Goal: Find contact information

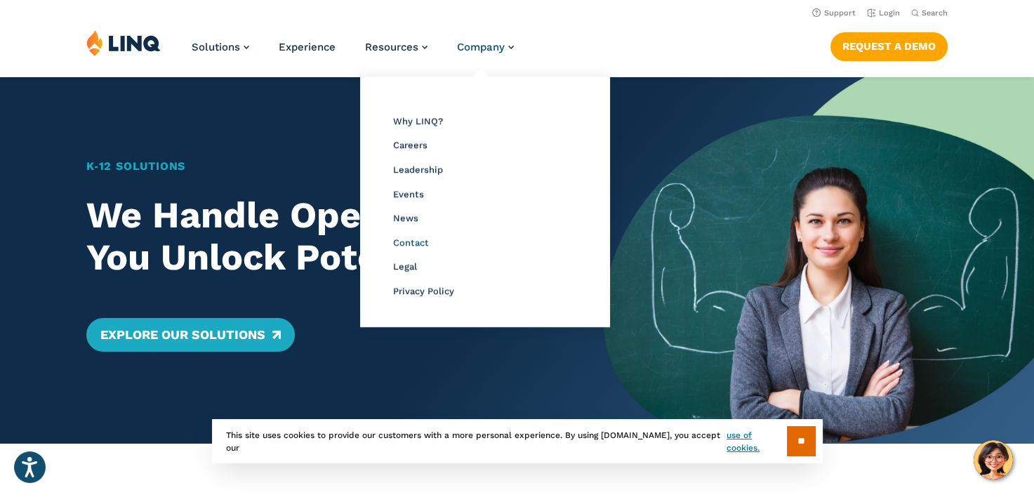
click at [410, 247] on span "Contact" at bounding box center [411, 242] width 36 height 11
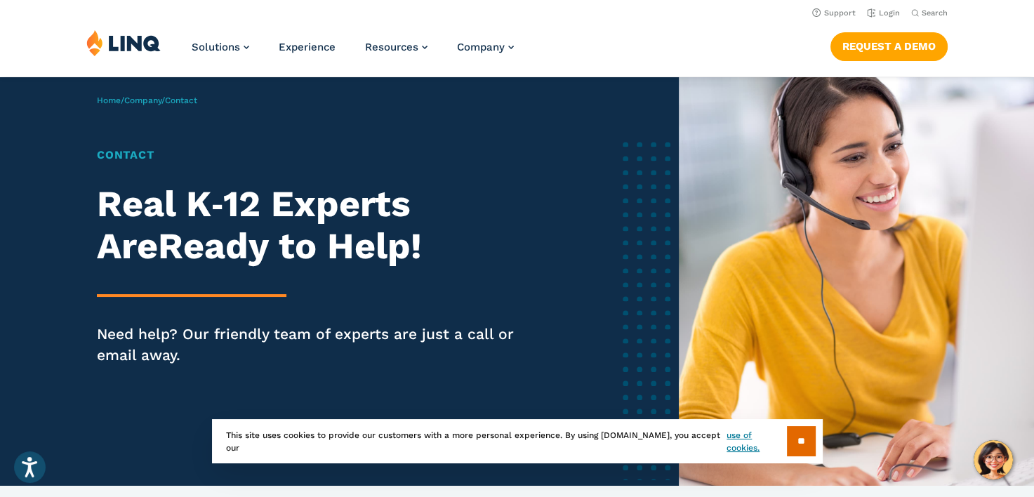
drag, startPoint x: 798, startPoint y: 438, endPoint x: 713, endPoint y: 413, distance: 88.6
click at [798, 438] on input "**" at bounding box center [801, 441] width 29 height 30
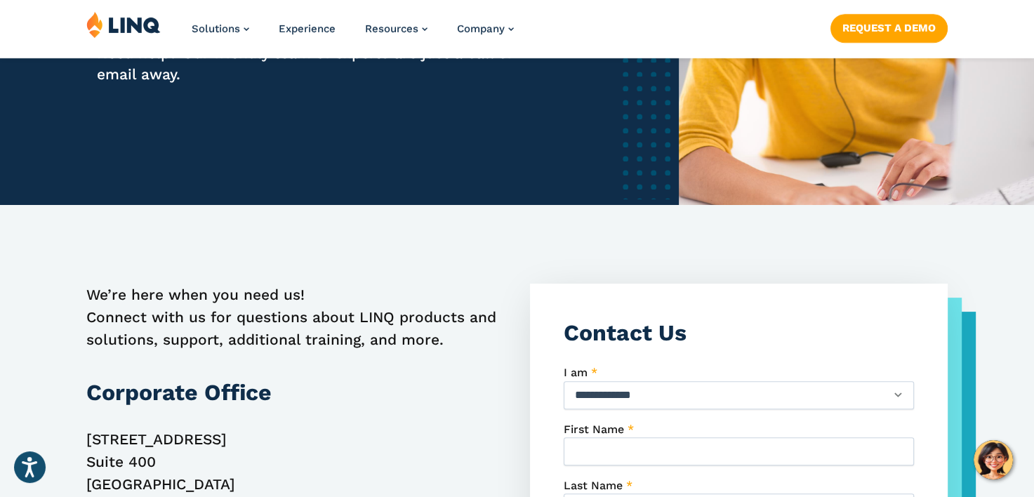
scroll to position [421, 0]
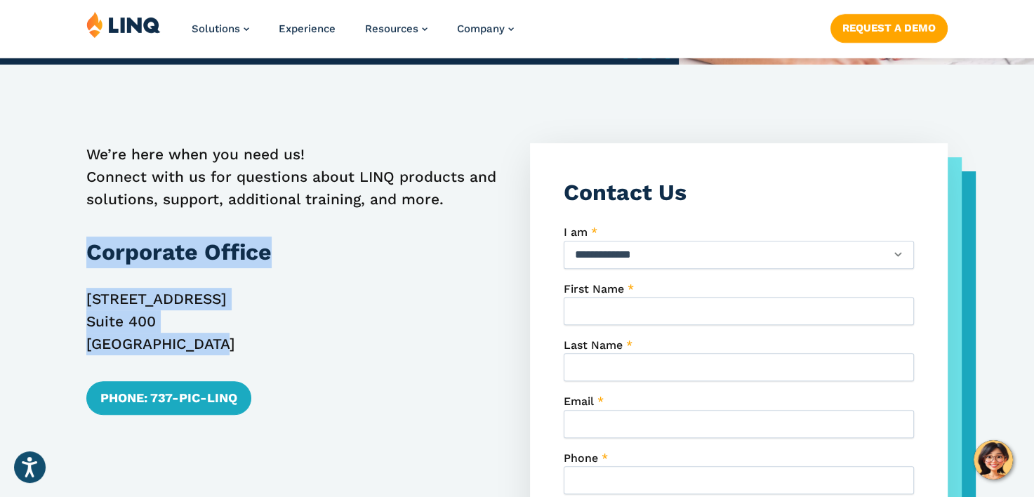
drag, startPoint x: 239, startPoint y: 353, endPoint x: 65, endPoint y: 244, distance: 204.7
copy div "Corporate Office 2801 Via Fortuna Suite 400 Austin, TX 78746"
click at [371, 264] on h3 "Corporate Office" at bounding box center [295, 253] width 418 height 32
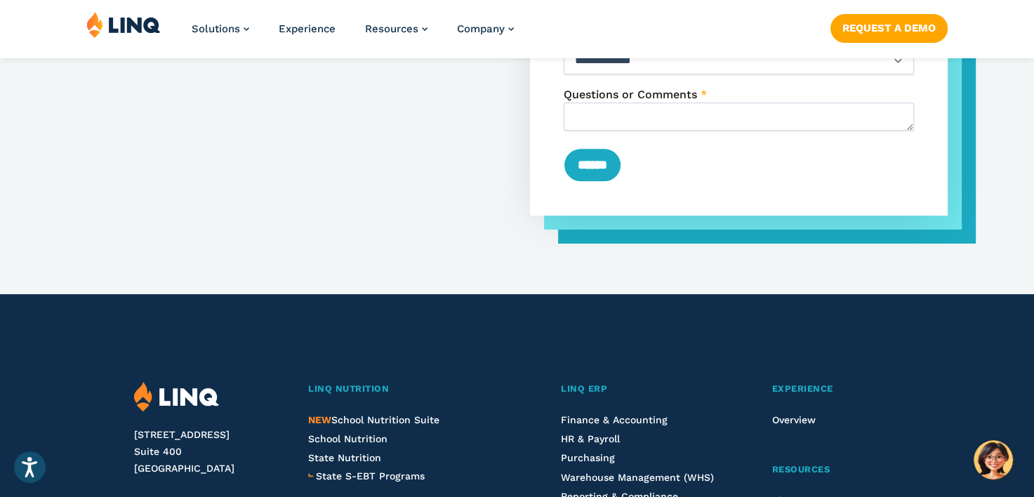
scroll to position [1615, 0]
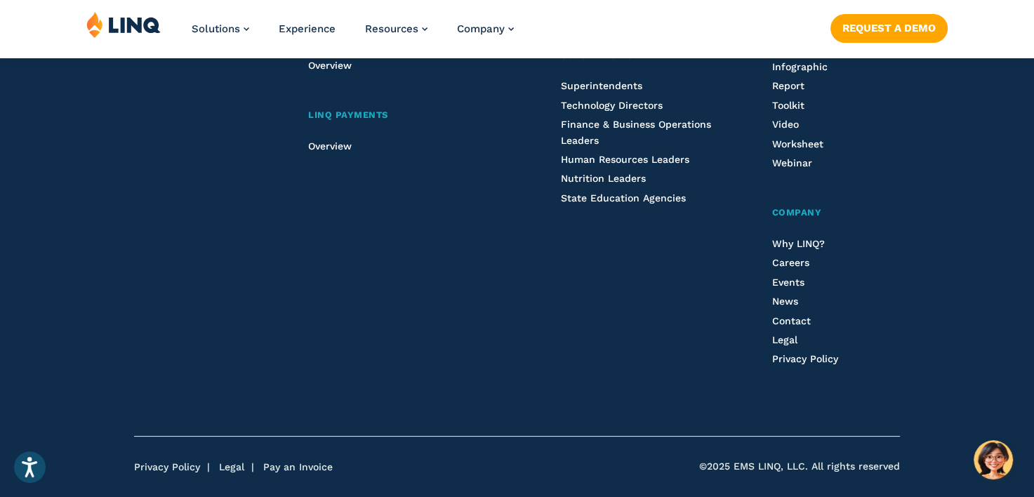
click at [775, 466] on span "©2025 EMS LINQ, LLC. All rights reserved" at bounding box center [799, 467] width 201 height 14
copy span "LINQ"
copy span "EMS LINQ, LLC"
drag, startPoint x: 807, startPoint y: 468, endPoint x: 737, endPoint y: 466, distance: 69.5
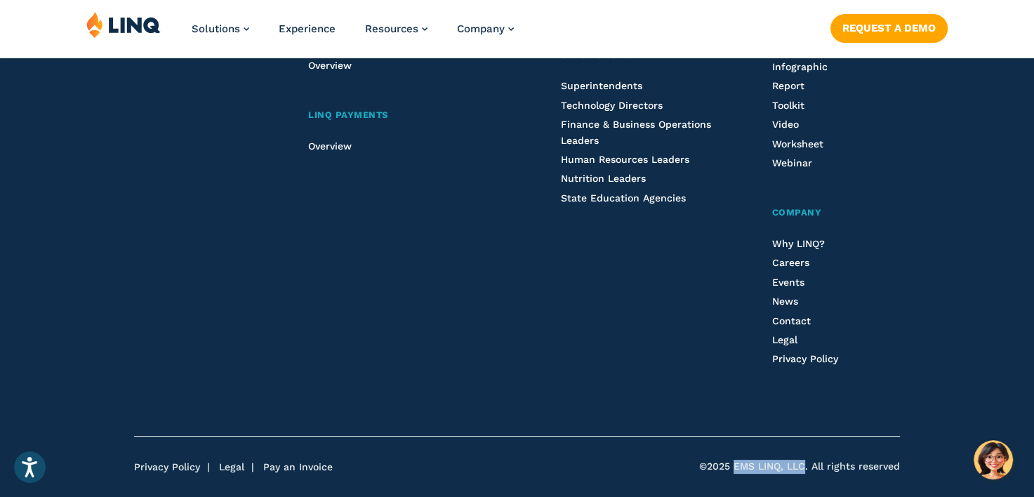
click at [737, 466] on span "©2025 EMS LINQ, LLC. All rights reserved" at bounding box center [799, 467] width 201 height 14
click at [185, 470] on link "Privacy Policy" at bounding box center [167, 466] width 66 height 11
click at [219, 469] on link "Legal" at bounding box center [231, 466] width 25 height 11
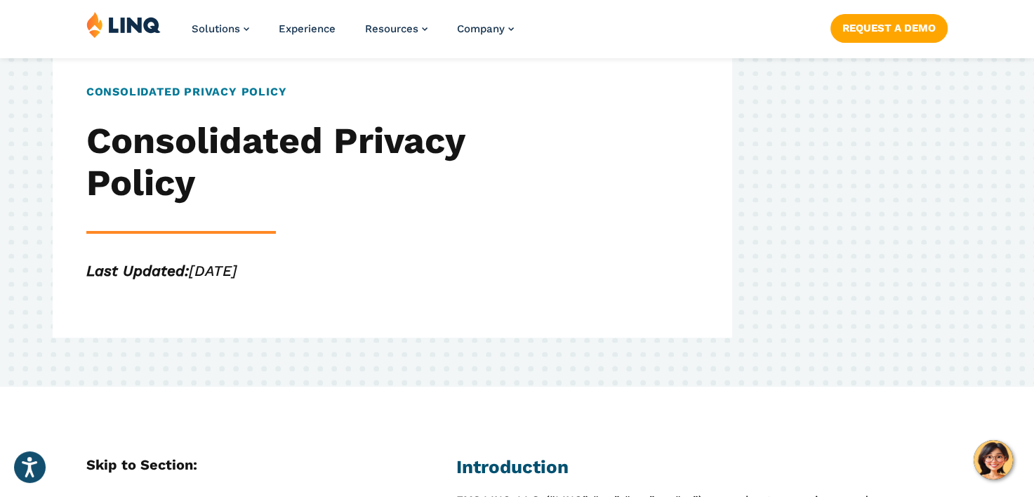
scroll to position [351, 0]
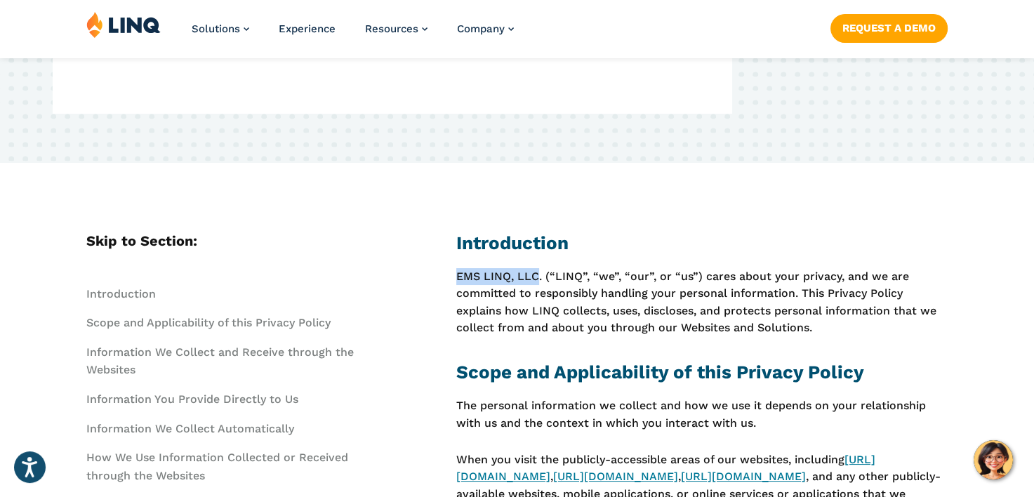
drag, startPoint x: 456, startPoint y: 277, endPoint x: 535, endPoint y: 279, distance: 79.3
click at [535, 279] on p "EMS LINQ, LLC. (“LINQ”, “we”, “our”, or “us”) cares about your privacy, and we …" at bounding box center [702, 302] width 492 height 68
copy p "EMS LINQ, LLC"
